Goal: Find contact information: Find contact information

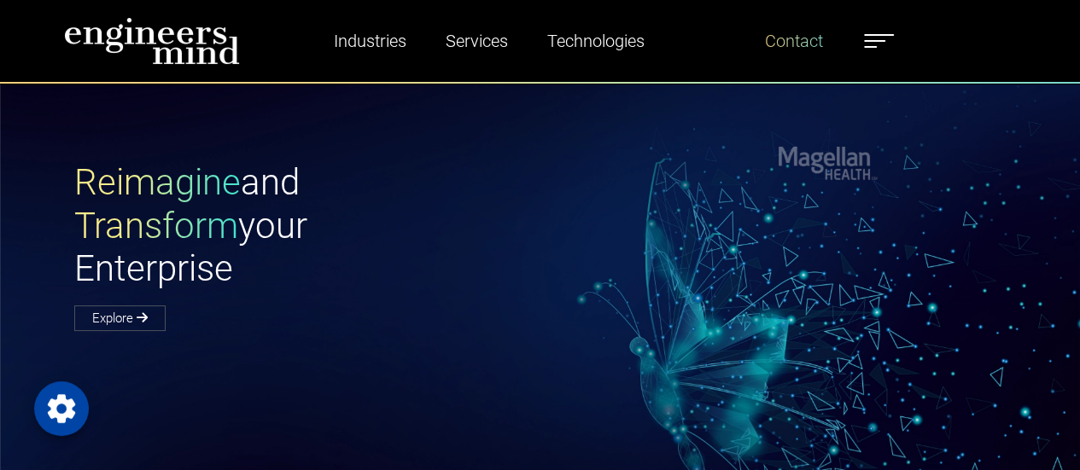
click at [799, 41] on link "Contact" at bounding box center [794, 40] width 72 height 39
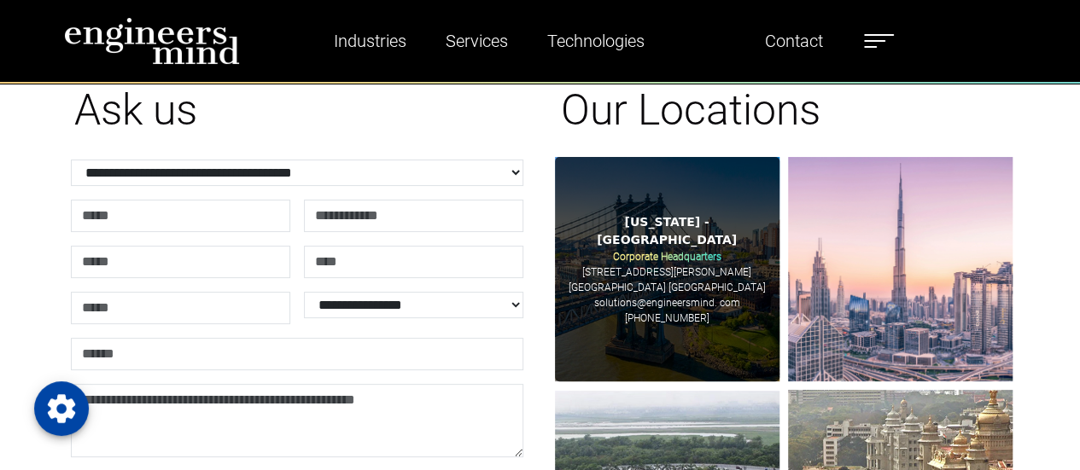
scroll to position [75, 0]
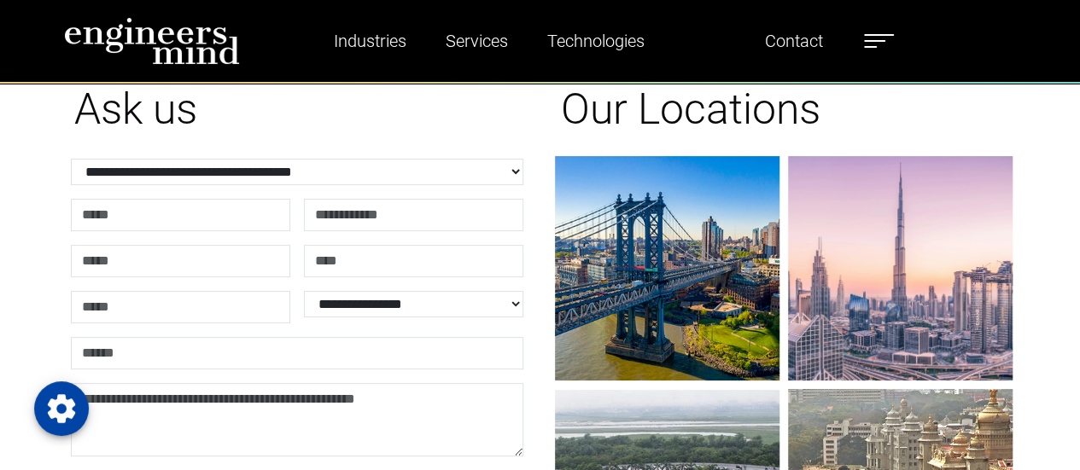
click at [509, 117] on h1 "Ask us" at bounding box center [297, 109] width 446 height 51
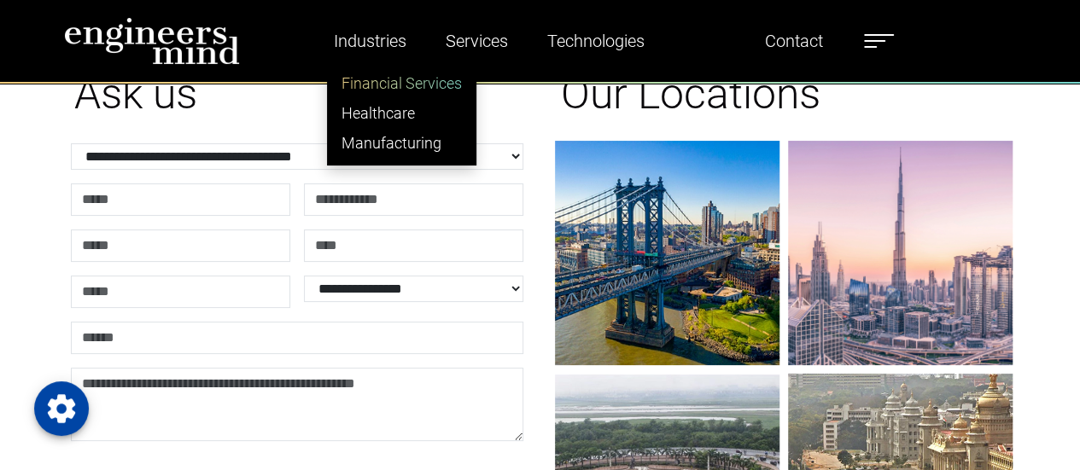
scroll to position [103, 0]
